Goal: Task Accomplishment & Management: Manage account settings

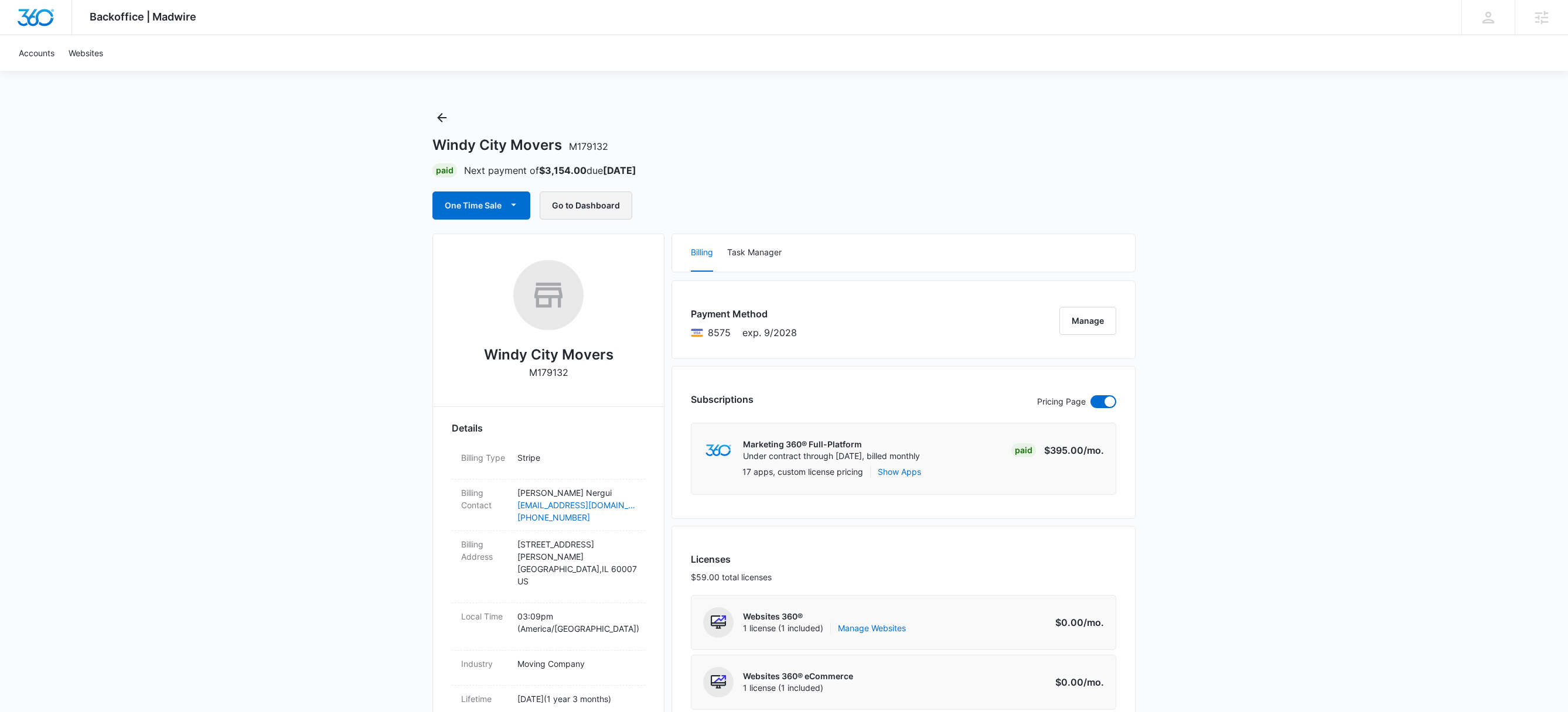
click at [590, 206] on button "Go to Dashboard" at bounding box center [585, 205] width 92 height 28
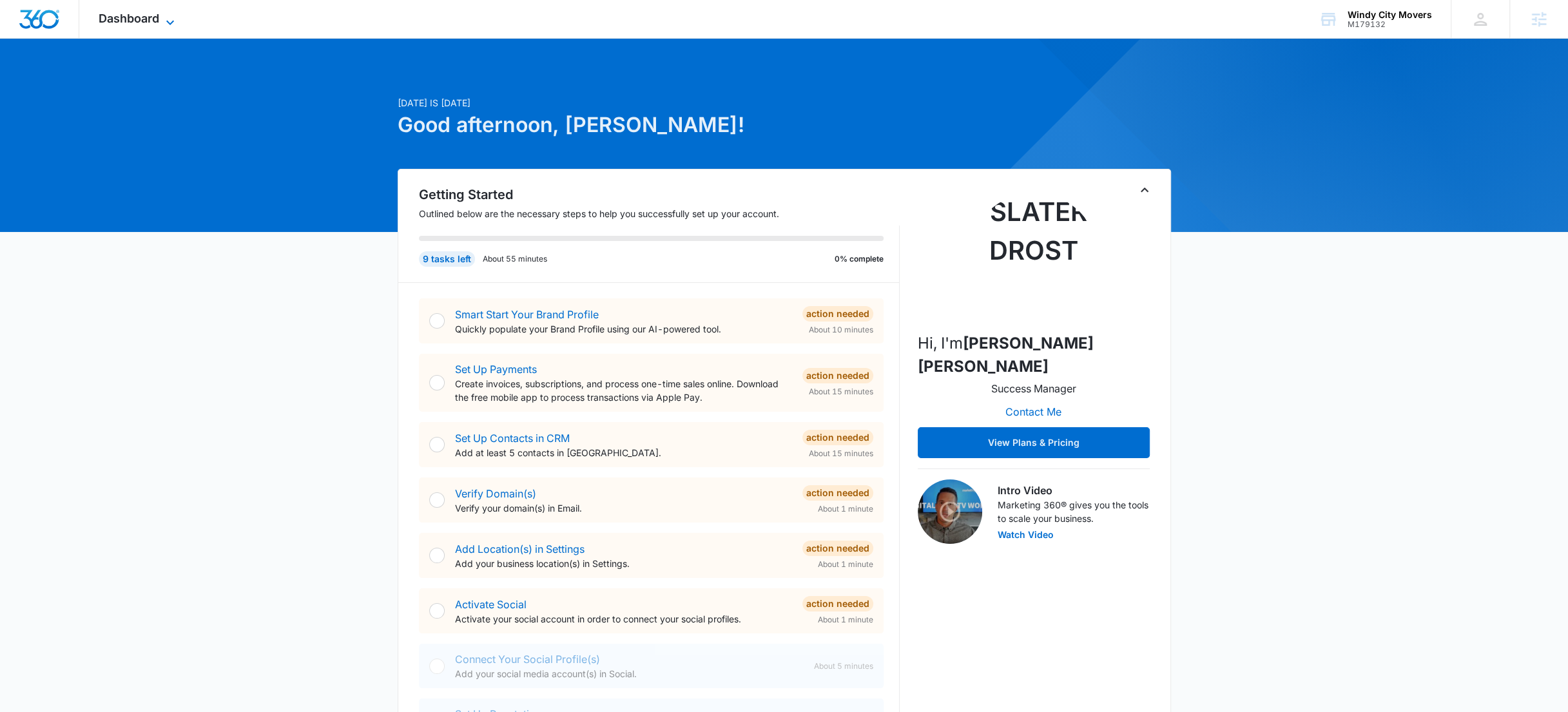
click at [133, 23] on span "Dashboard" at bounding box center [128, 18] width 60 height 13
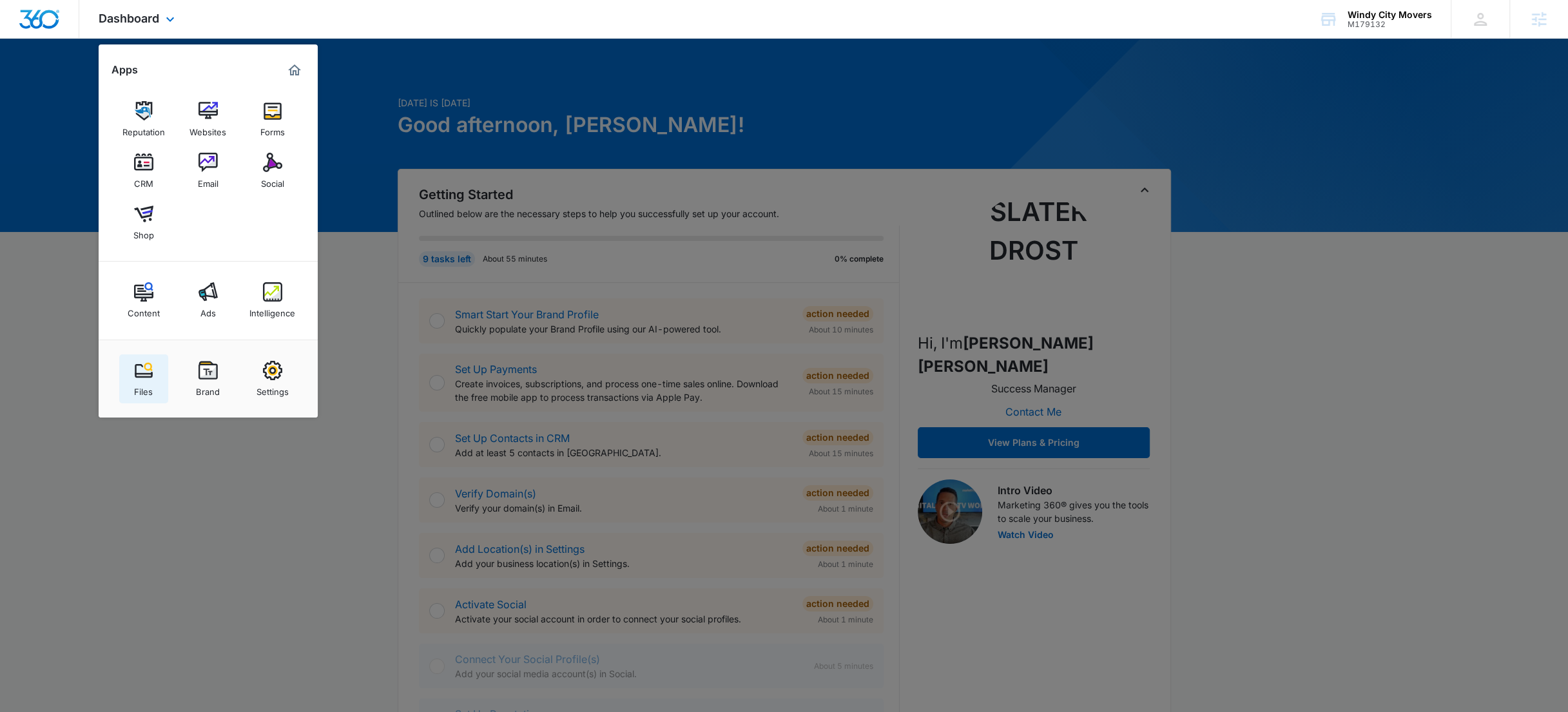
click at [140, 376] on img at bounding box center [144, 370] width 19 height 19
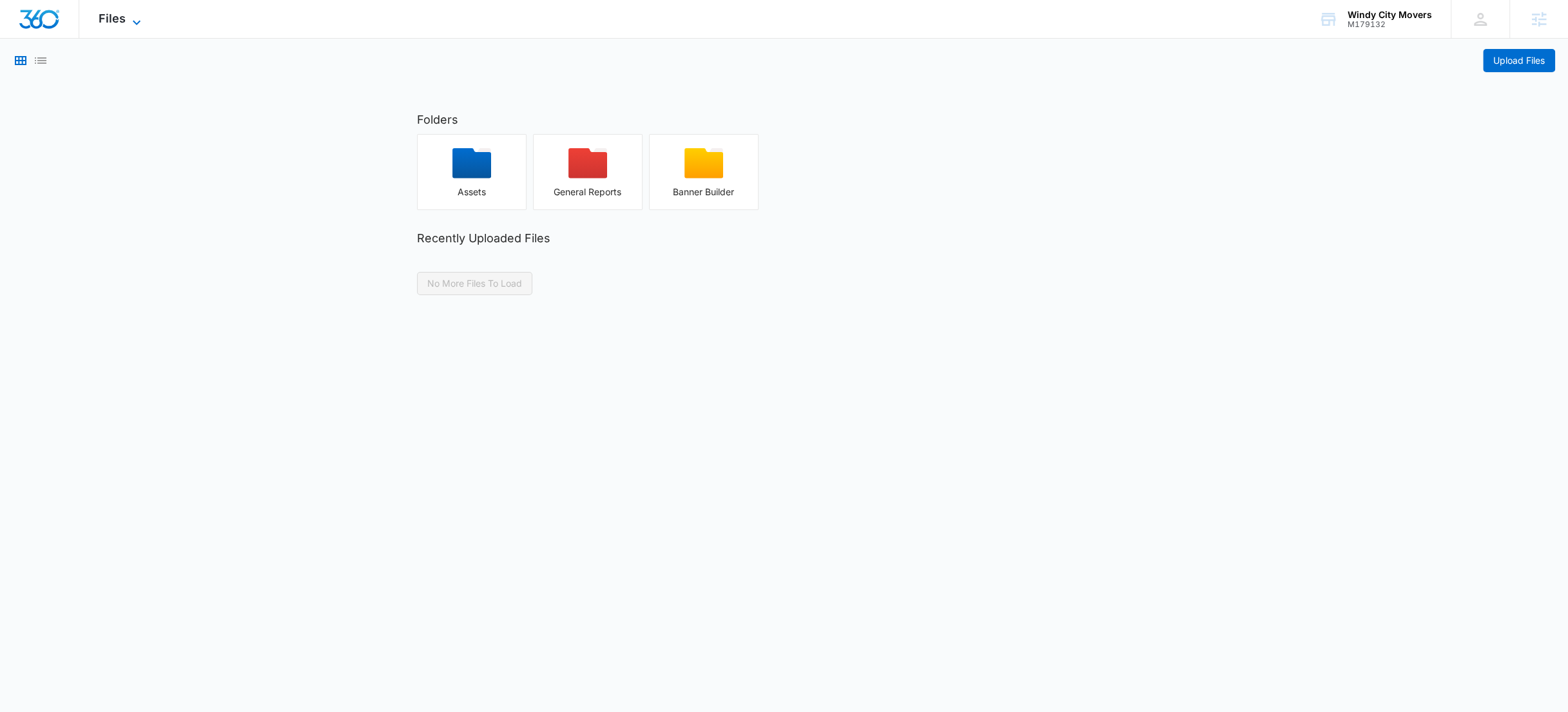
click at [120, 17] on span "Files" at bounding box center [112, 18] width 27 height 13
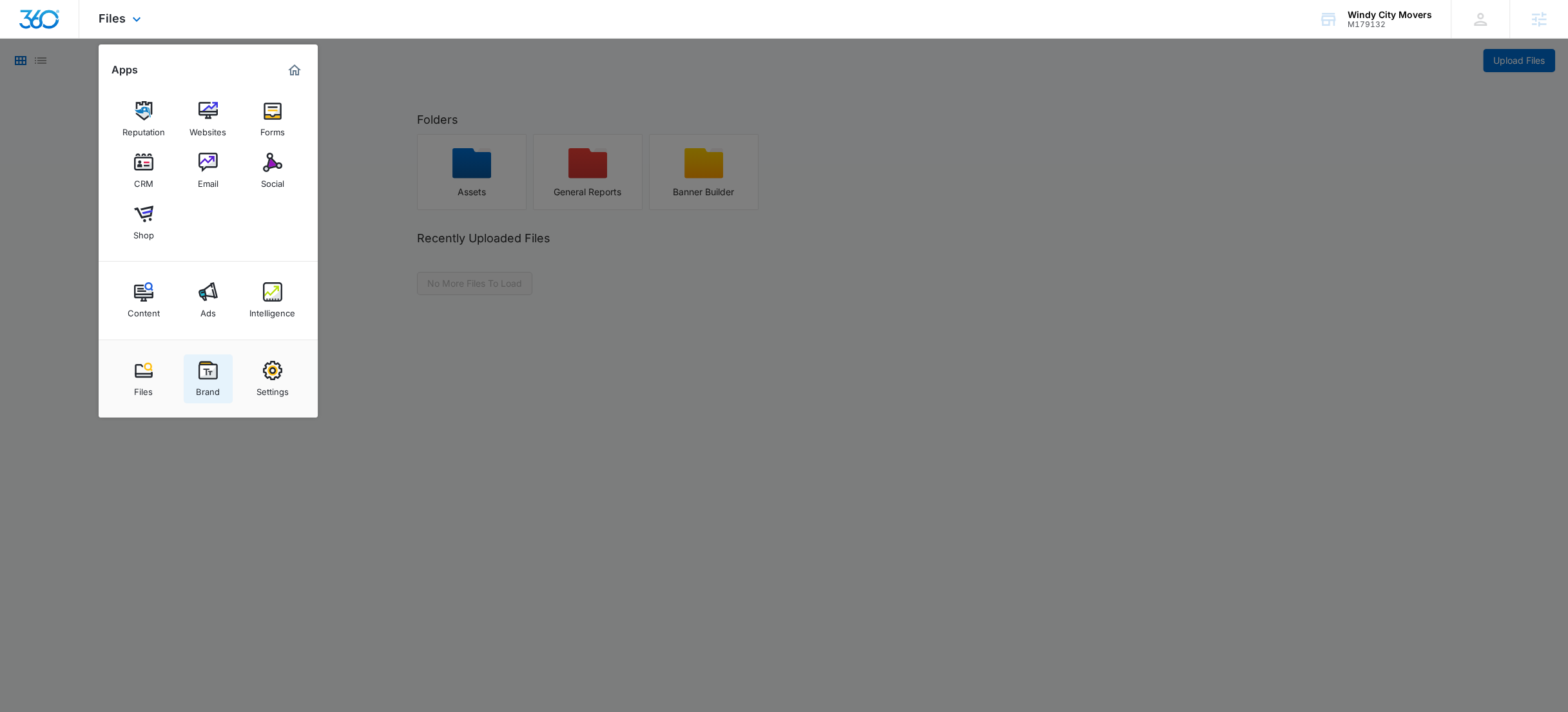
click at [213, 372] on img at bounding box center [208, 370] width 19 height 19
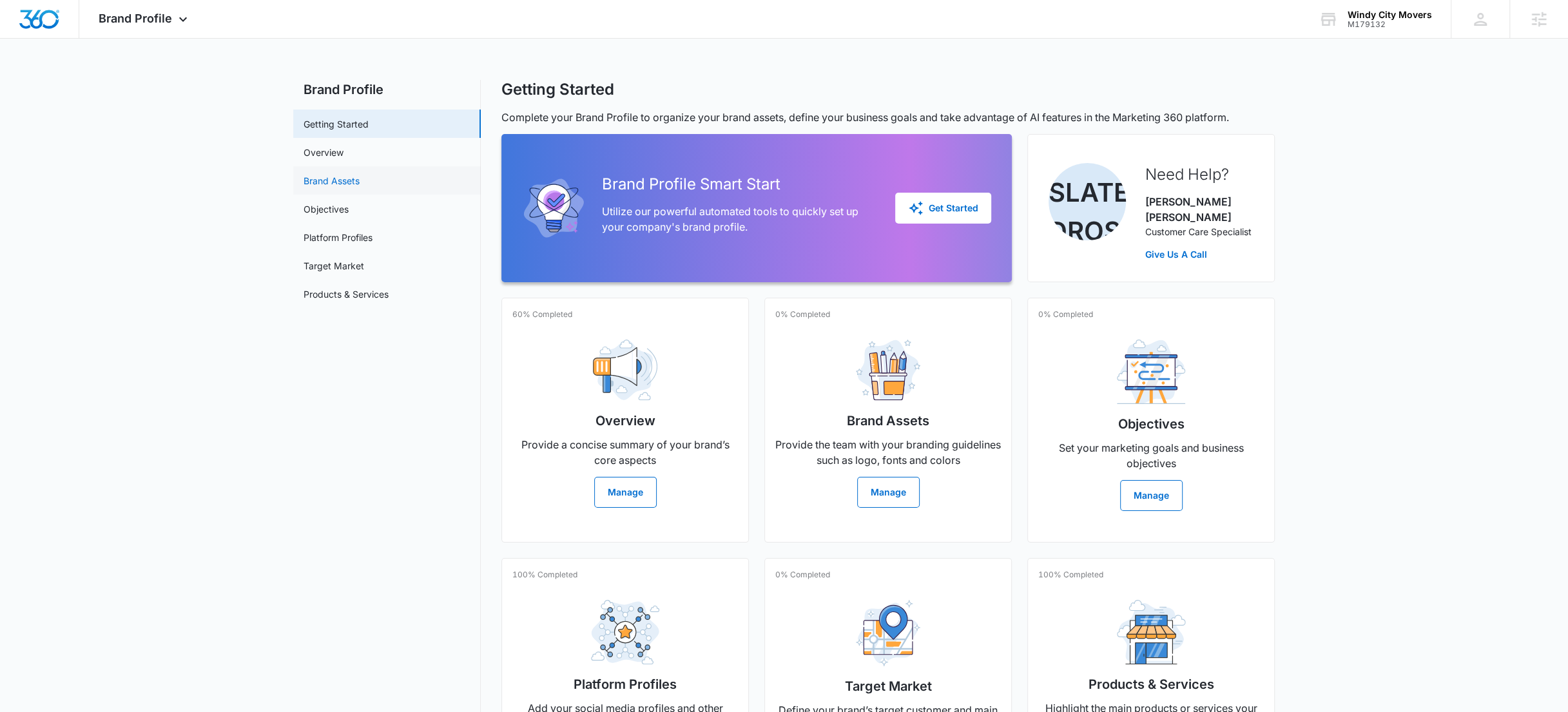
click at [329, 183] on link "Brand Assets" at bounding box center [331, 181] width 56 height 13
